Goal: Check status

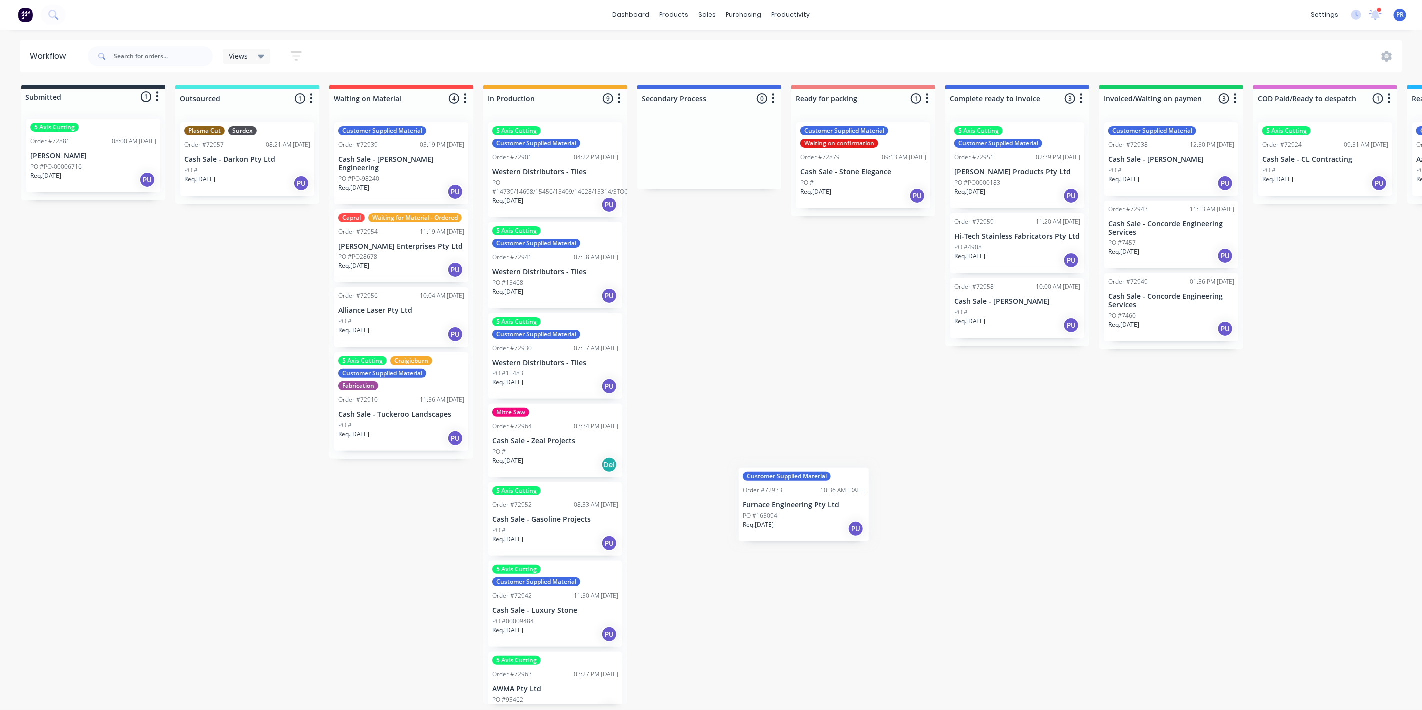
scroll to position [0, 6]
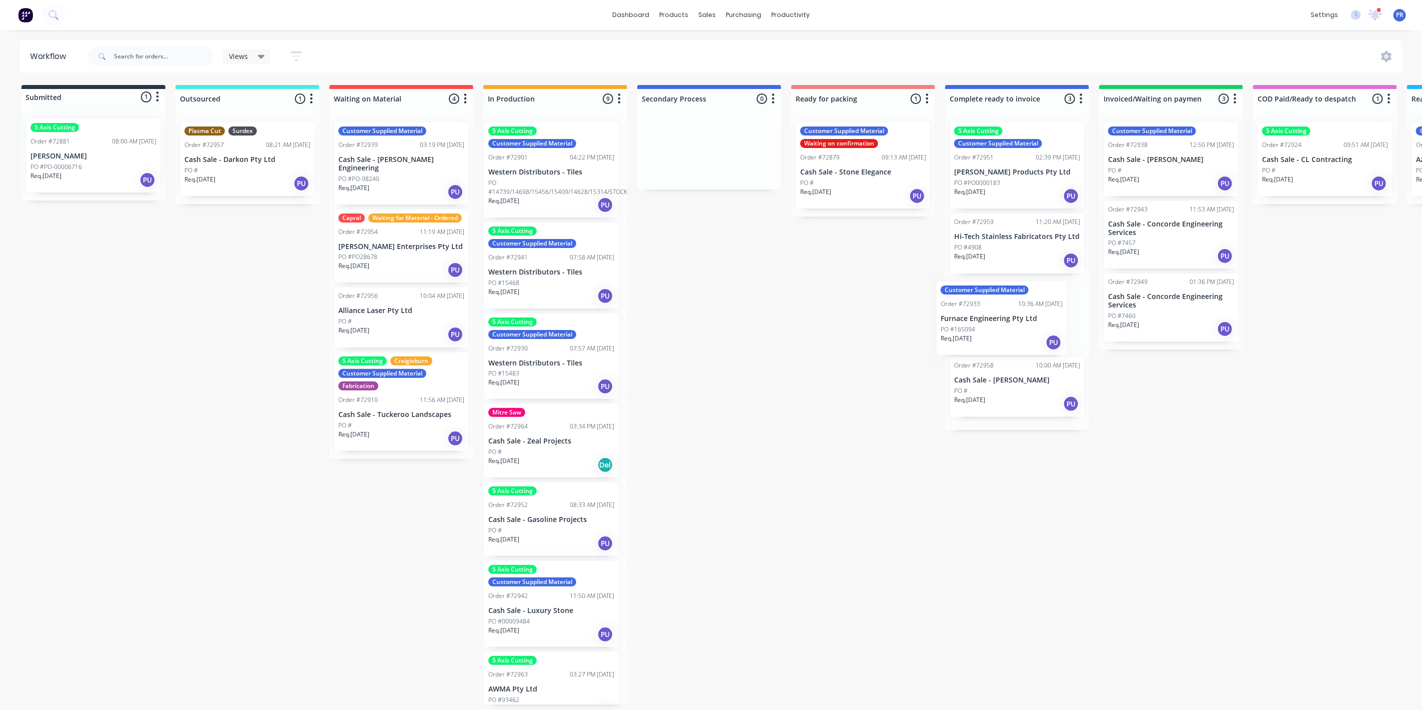
drag, startPoint x: 547, startPoint y: 531, endPoint x: 1001, endPoint y: 329, distance: 497.1
click at [1000, 329] on div "Submitted 1 Status colour #273444 hex #273444 Save Cancel Summaries Total order…" at bounding box center [898, 394] width 1811 height 619
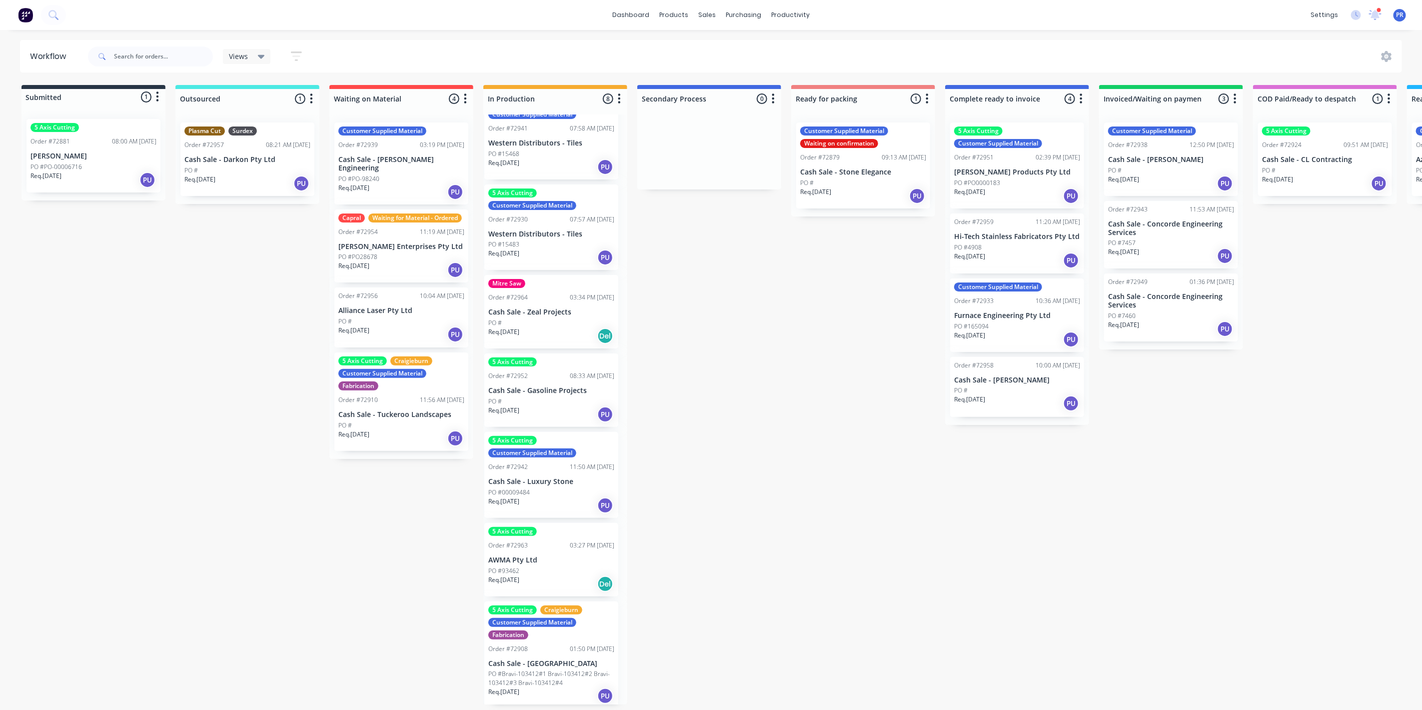
scroll to position [6, 0]
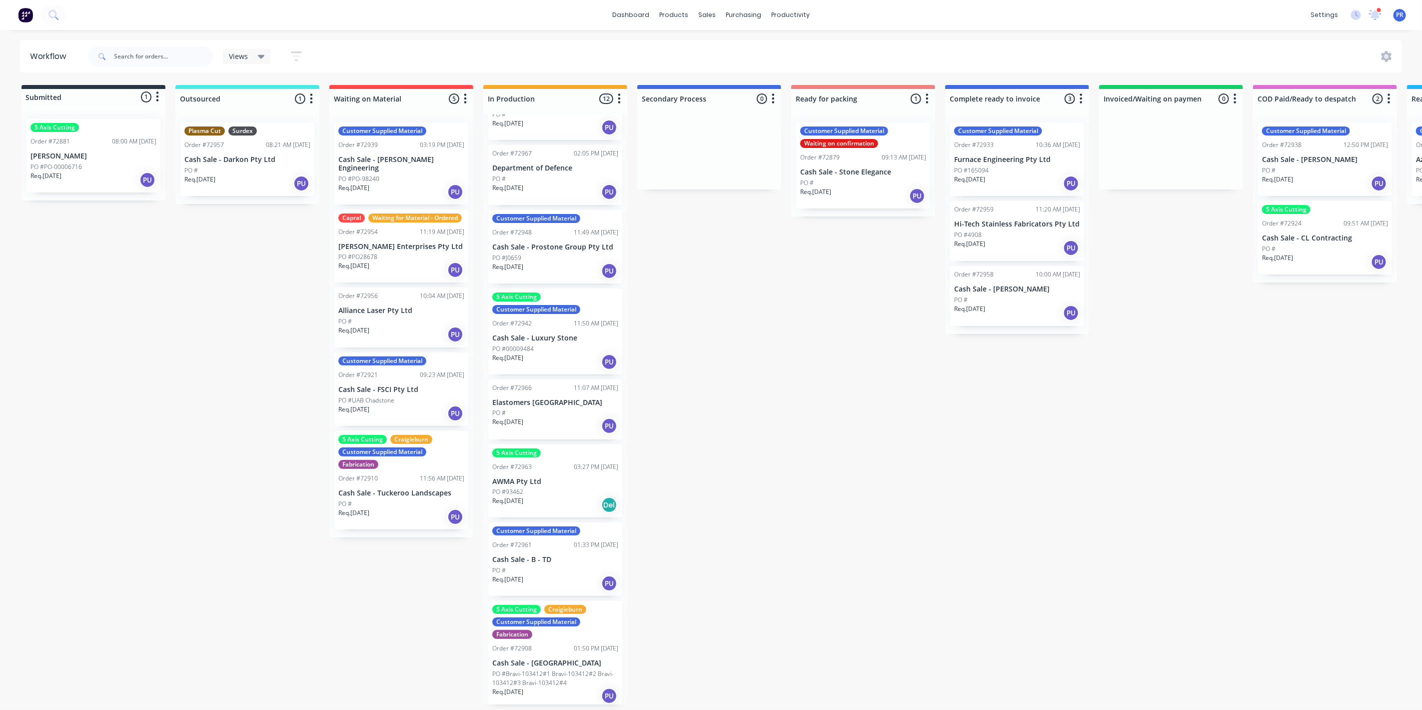
click at [586, 417] on div "Req. [DATE] PU" at bounding box center [555, 425] width 126 height 17
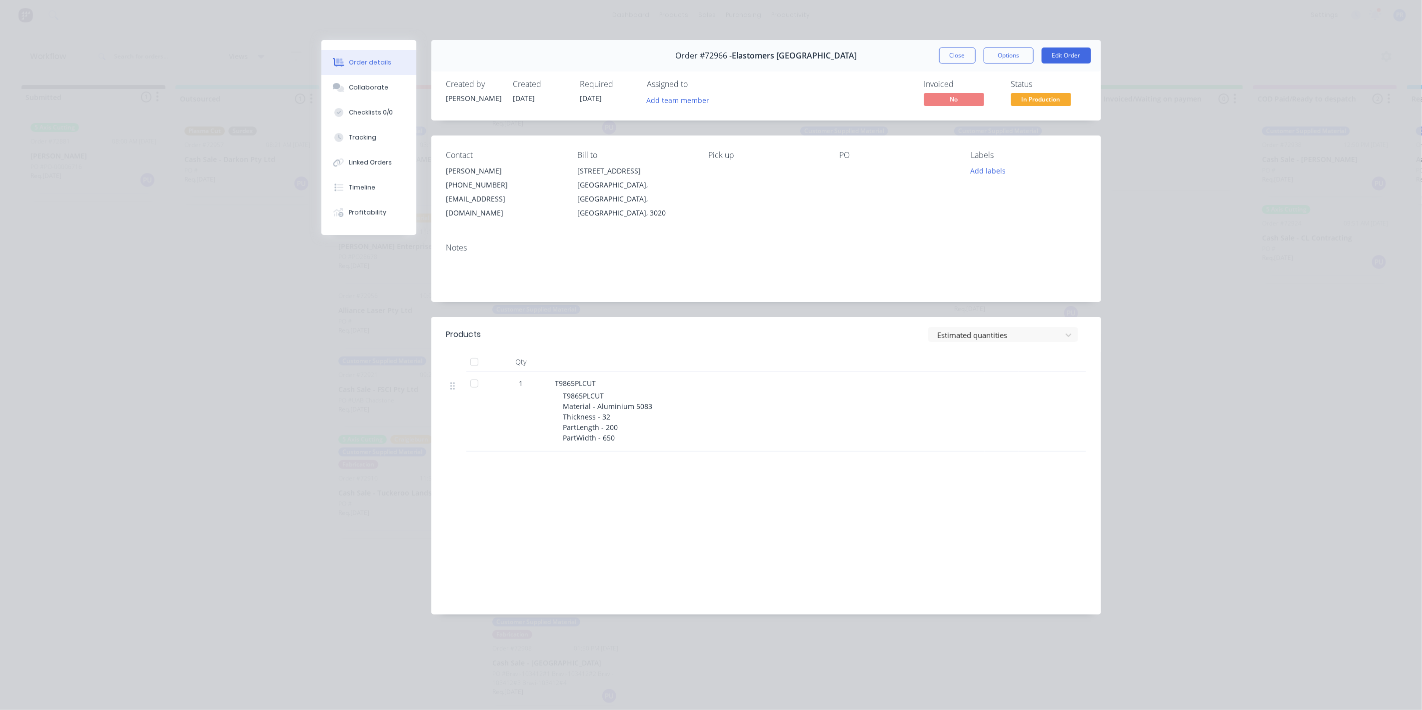
click at [955, 55] on button "Close" at bounding box center [957, 55] width 36 height 16
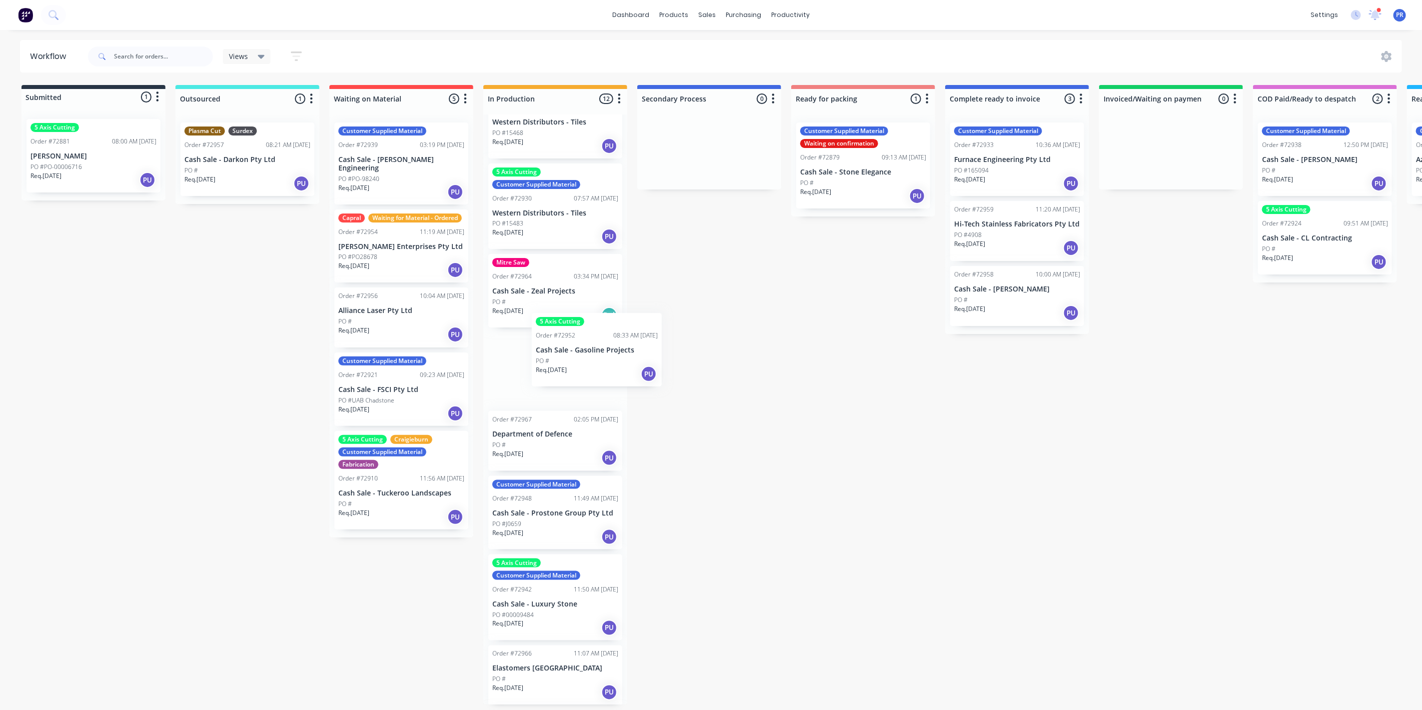
scroll to position [150, 3]
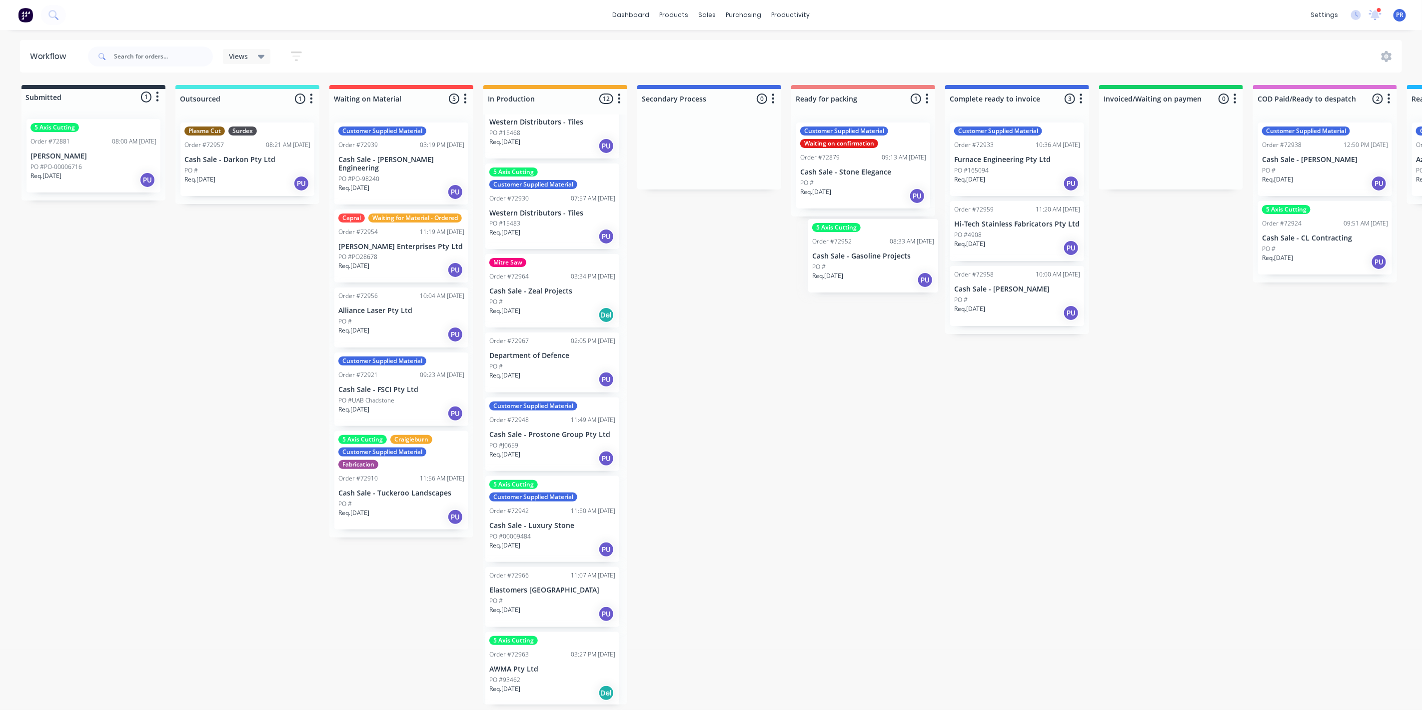
drag, startPoint x: 560, startPoint y: 381, endPoint x: 887, endPoint y: 263, distance: 347.4
click at [887, 263] on div "Submitted 1 Status colour #273444 hex #273444 Save Cancel Summaries Total order…" at bounding box center [898, 394] width 1811 height 619
drag, startPoint x: 540, startPoint y: 387, endPoint x: 855, endPoint y: 254, distance: 341.9
click at [855, 254] on div "Submitted 1 Status colour #273444 hex #273444 Save Cancel Summaries Total order…" at bounding box center [898, 394] width 1811 height 619
click at [723, 342] on div "Submitted 1 Status colour #273444 hex #273444 Save Cancel Summaries Total order…" at bounding box center [898, 394] width 1811 height 619
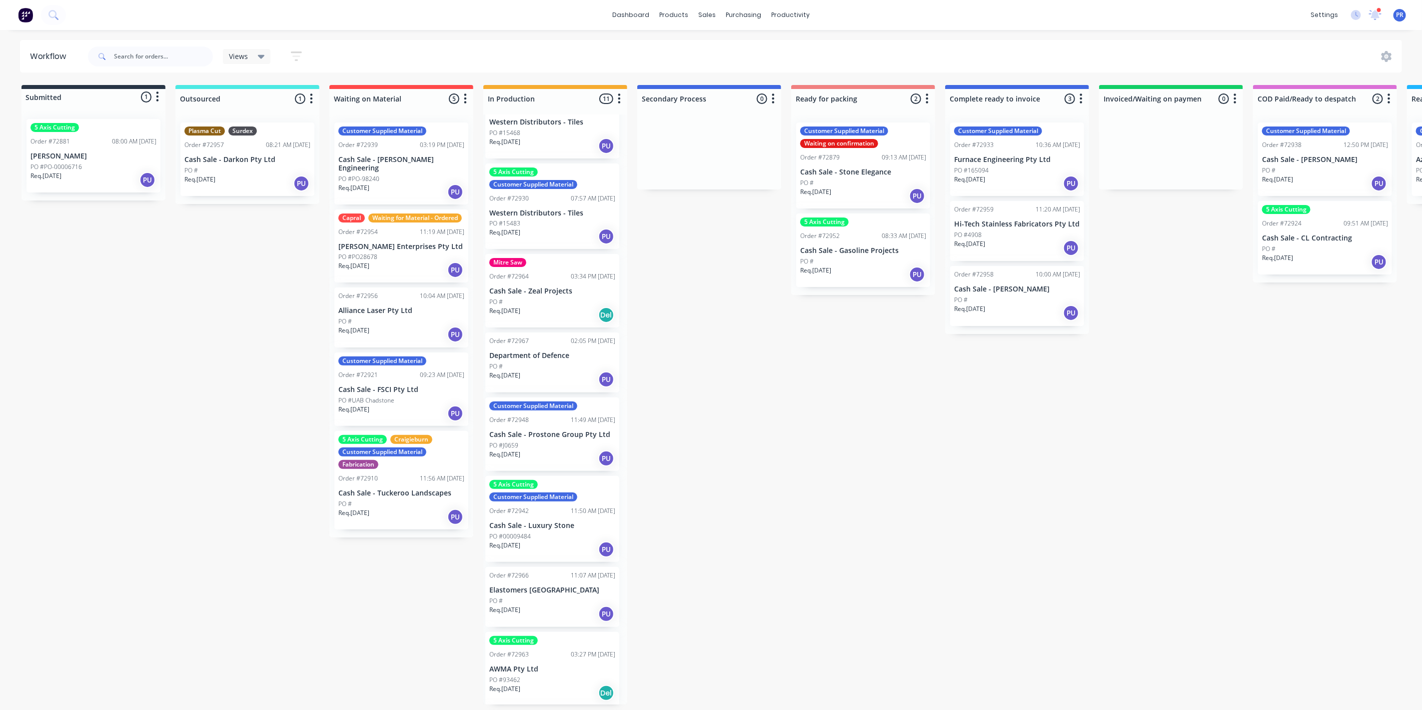
scroll to position [6, 0]
